Goal: Information Seeking & Learning: Compare options

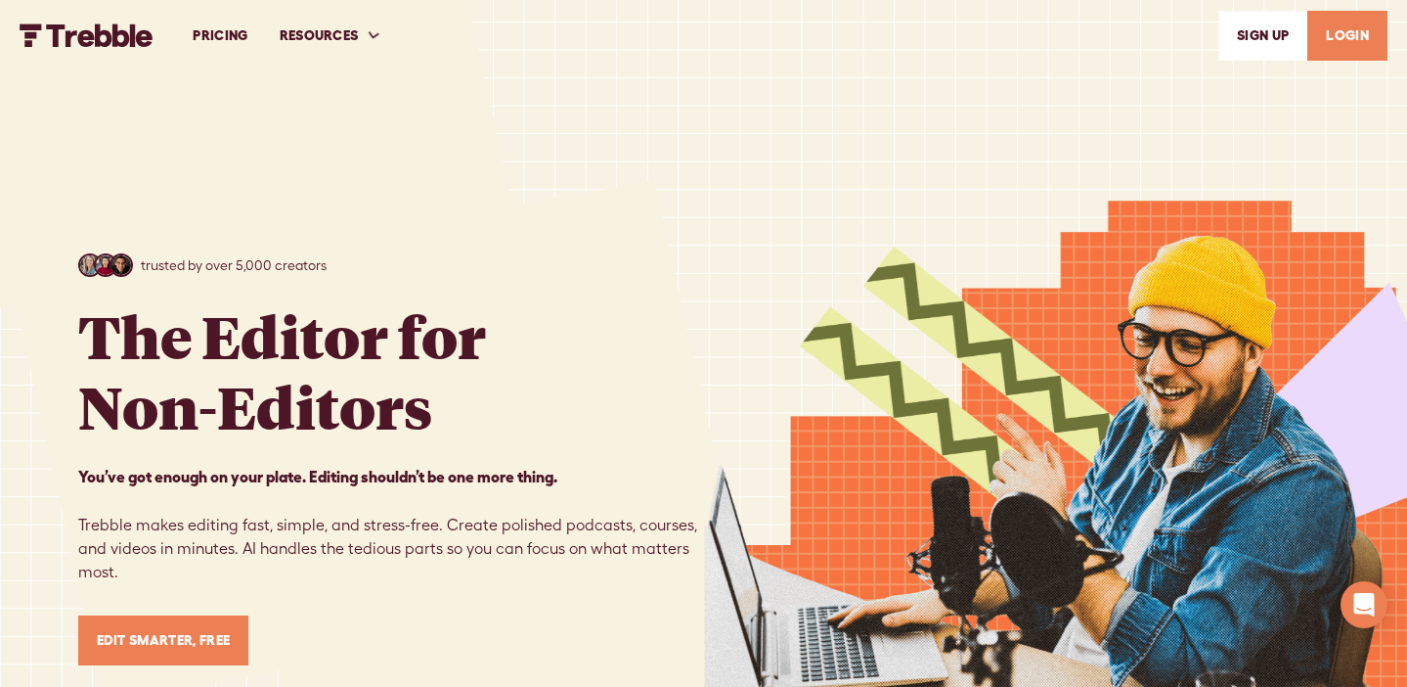
click at [226, 41] on link "PRICING" at bounding box center [220, 35] width 86 height 67
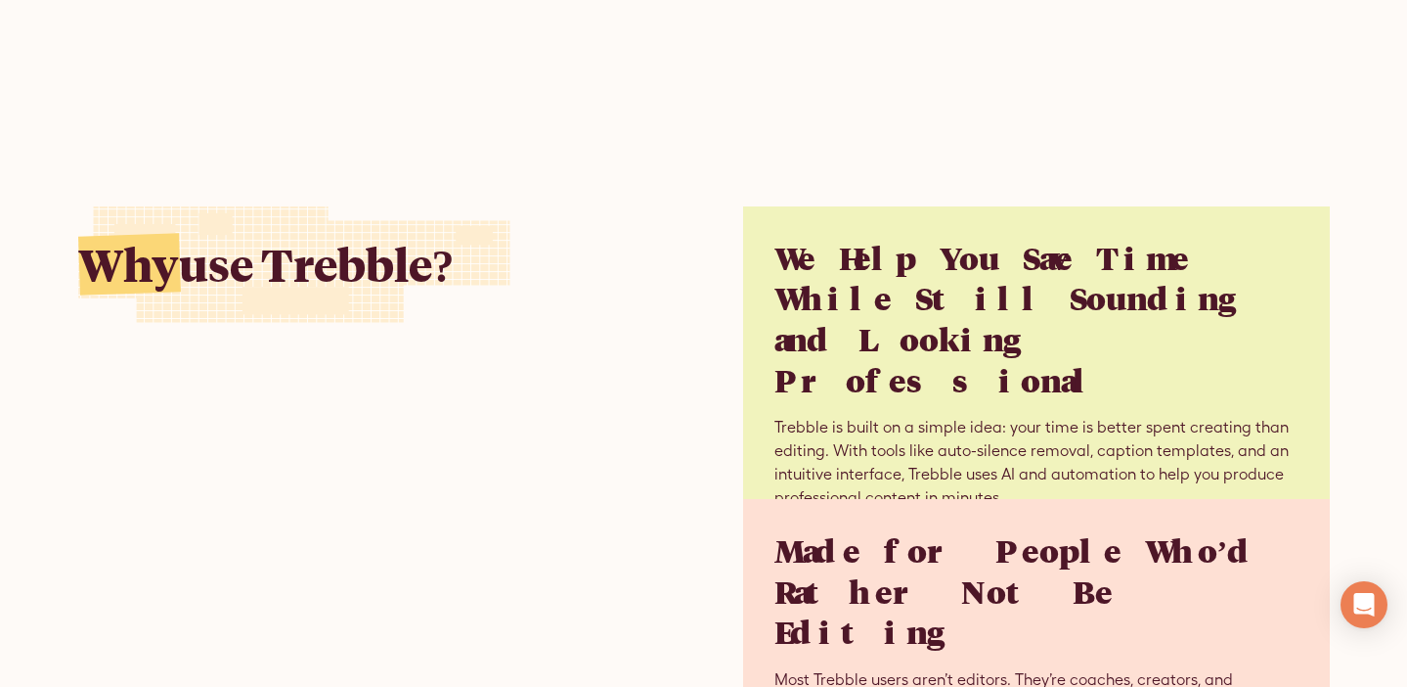
scroll to position [3871, 0]
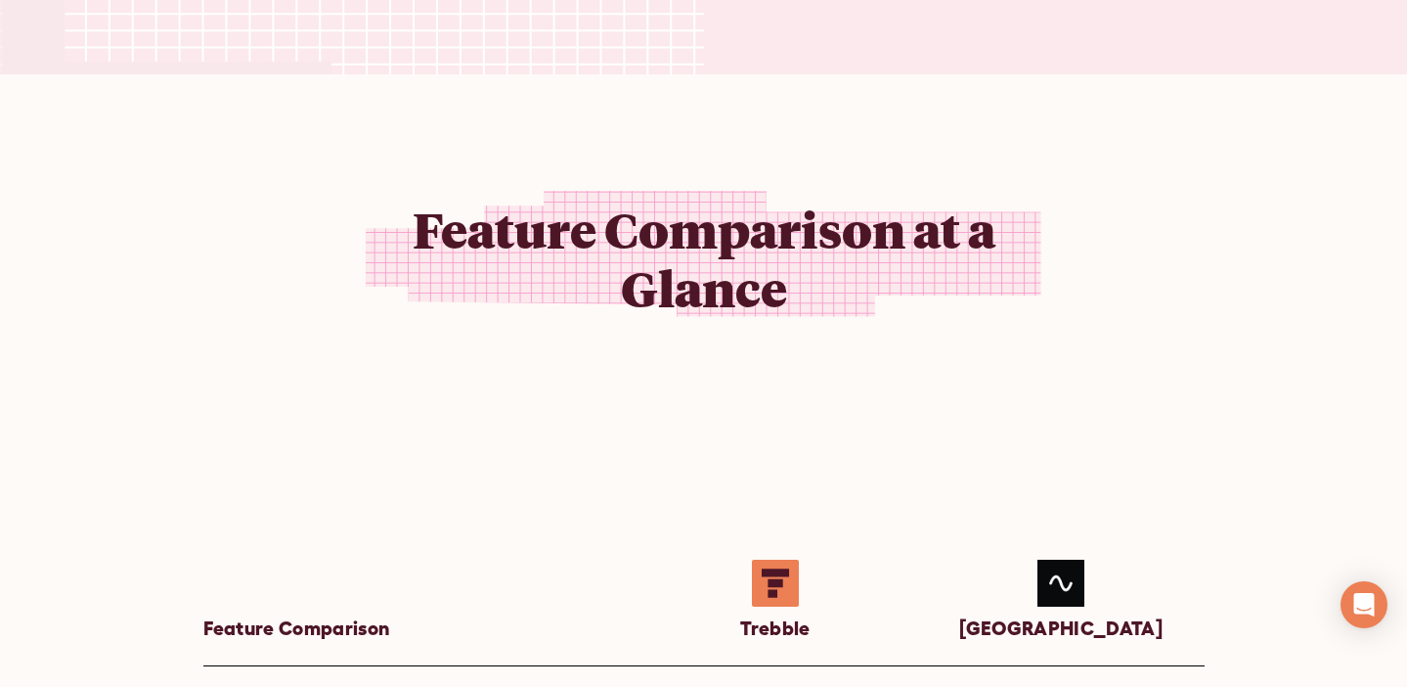
scroll to position [1161, 0]
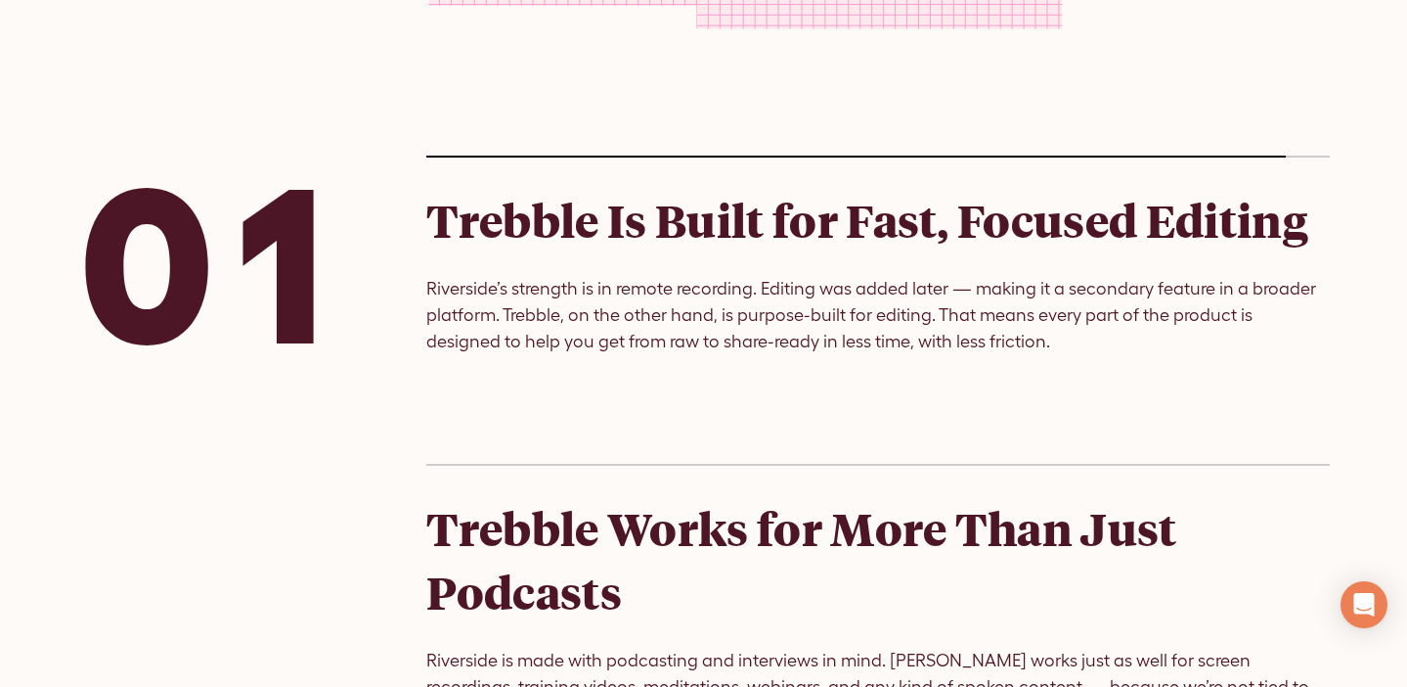
scroll to position [2490, 0]
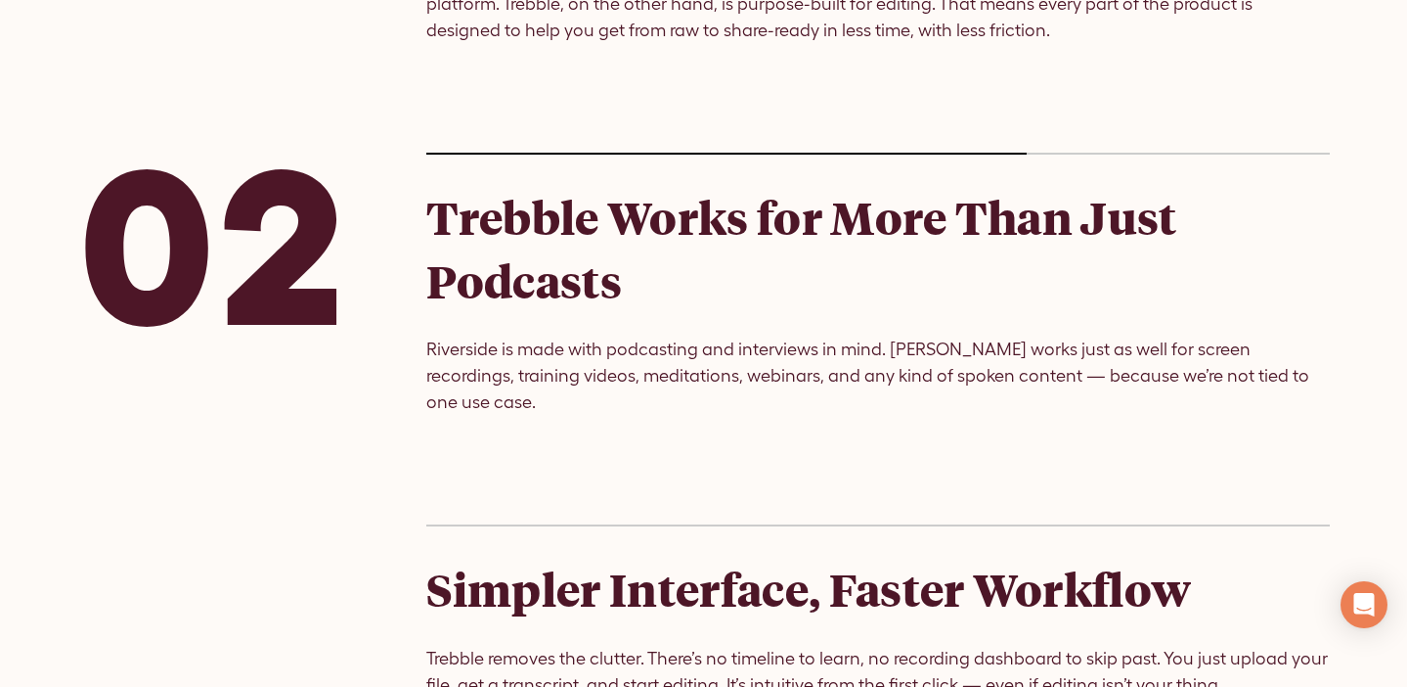
click at [706, 247] on h2 "Trebble Works for More Than Just Podcasts" at bounding box center [878, 249] width 904 height 126
